Goal: Find specific page/section: Find specific page/section

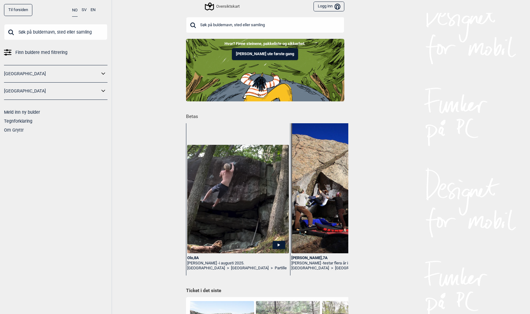
scroll to position [0, 67]
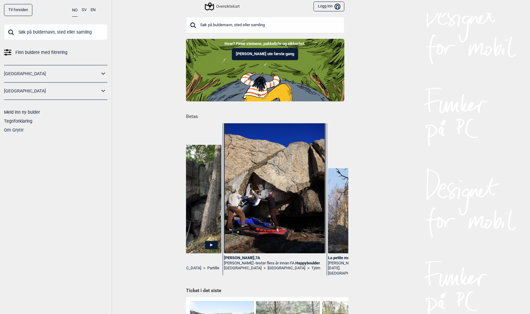
click at [22, 34] on input "text" at bounding box center [55, 32] width 103 height 16
paste input "Bleau vibrations"
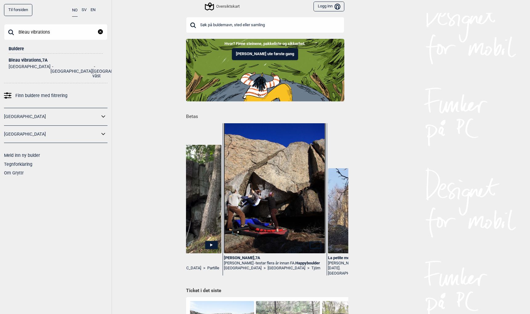
type input "Bleau vibrations"
click at [15, 59] on div "Bleau vibrations , 7A" at bounding box center [56, 60] width 94 height 5
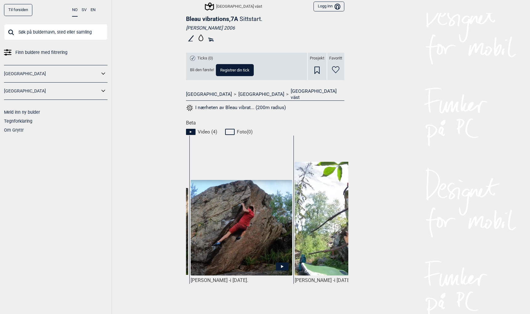
scroll to position [0, 160]
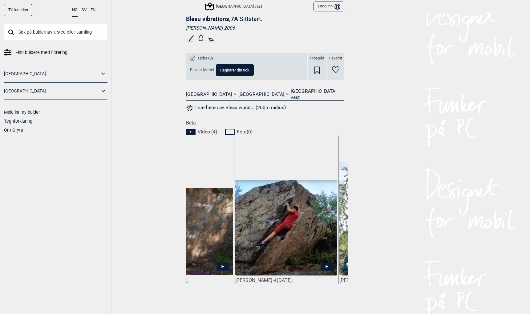
click at [211, 239] on img at bounding box center [181, 231] width 101 height 87
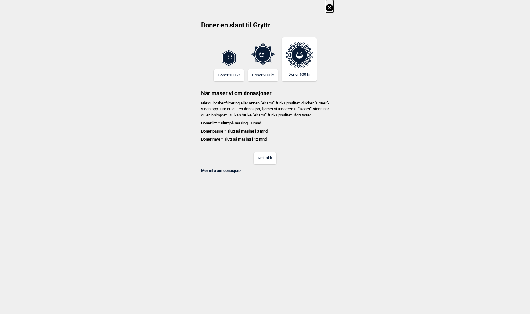
click at [259, 163] on button "Nei takk" at bounding box center [265, 158] width 22 height 12
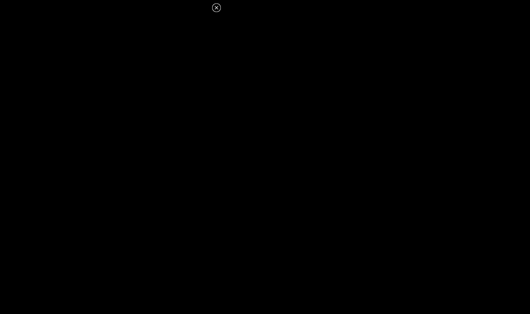
click at [215, 8] on icon at bounding box center [216, 7] width 7 height 7
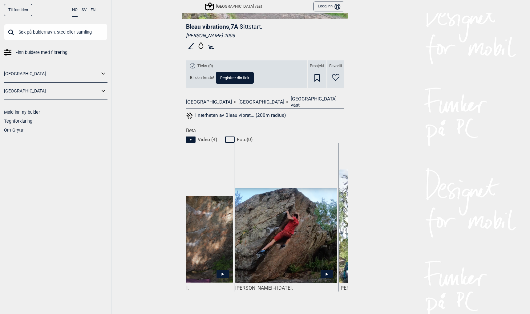
scroll to position [0, 0]
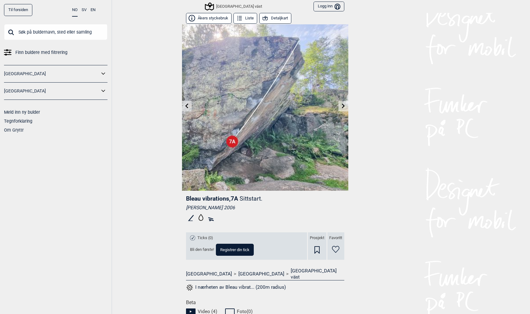
click at [207, 18] on button "Åkers styckebruk" at bounding box center [209, 18] width 46 height 11
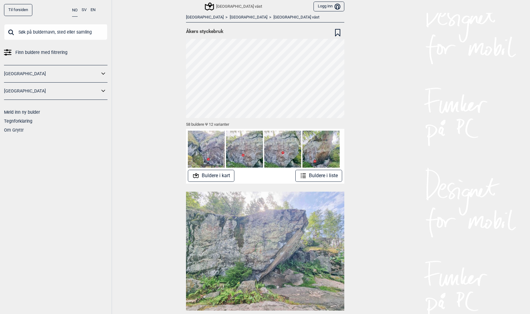
click at [17, 8] on link "Til forsiden" at bounding box center [18, 10] width 28 height 12
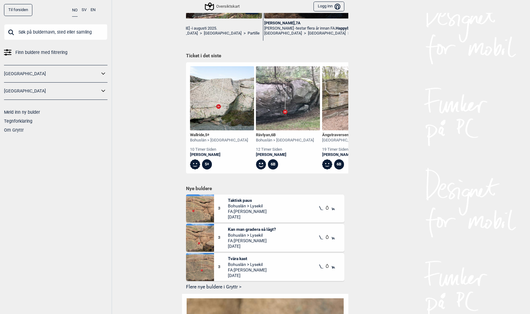
scroll to position [245, 0]
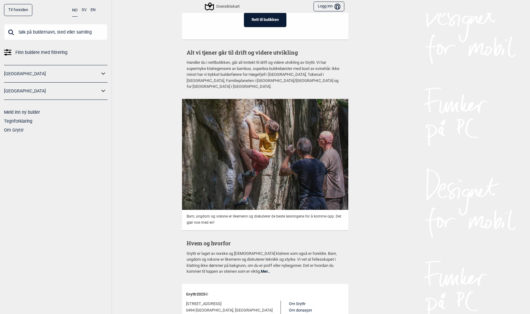
scroll to position [1516, 0]
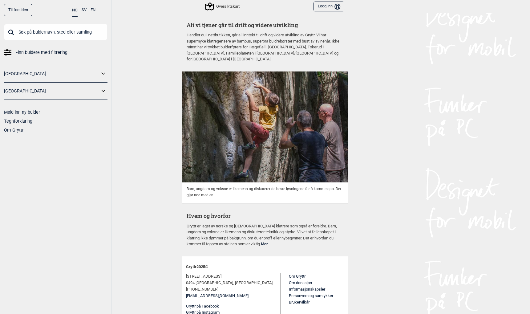
click at [51, 33] on input "text" at bounding box center [55, 32] width 103 height 16
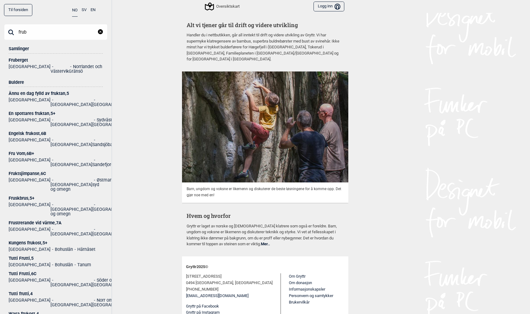
type input "frub"
click at [18, 60] on div "Fruberget" at bounding box center [56, 60] width 94 height 5
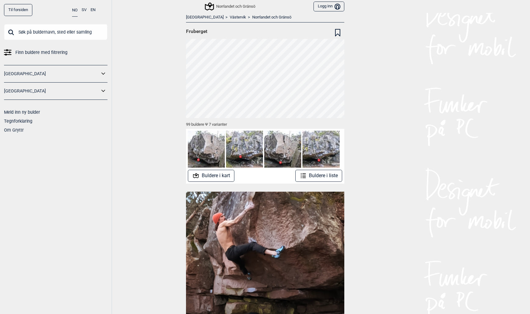
click at [49, 30] on input "text" at bounding box center [55, 32] width 103 height 16
paste input "Ingen Aning"
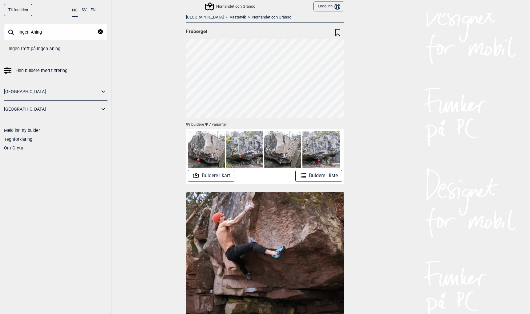
type input "Ingen Aning"
